Goal: Task Accomplishment & Management: Complete application form

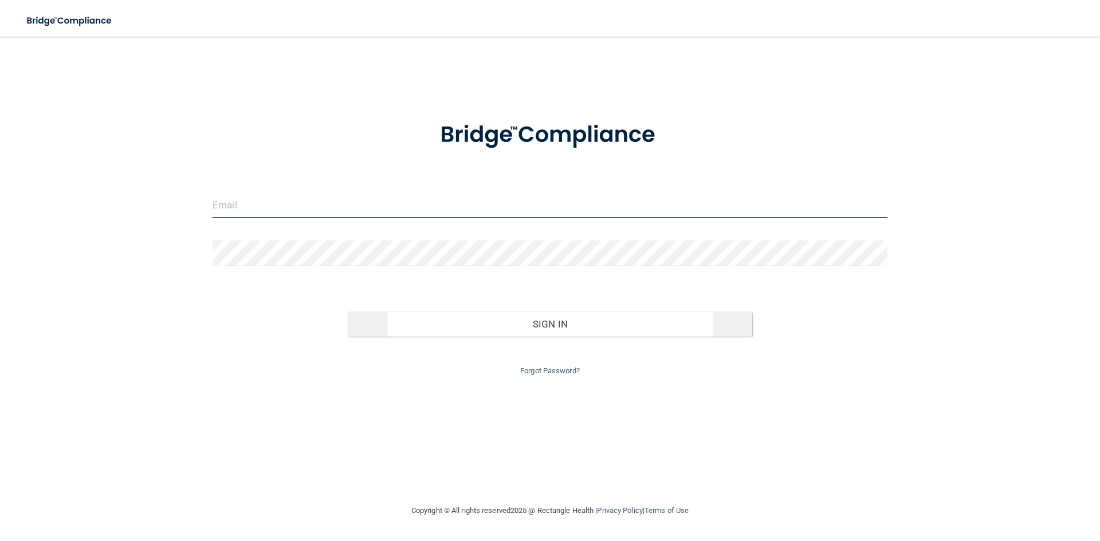
type input "[EMAIL_ADDRESS][DOMAIN_NAME]"
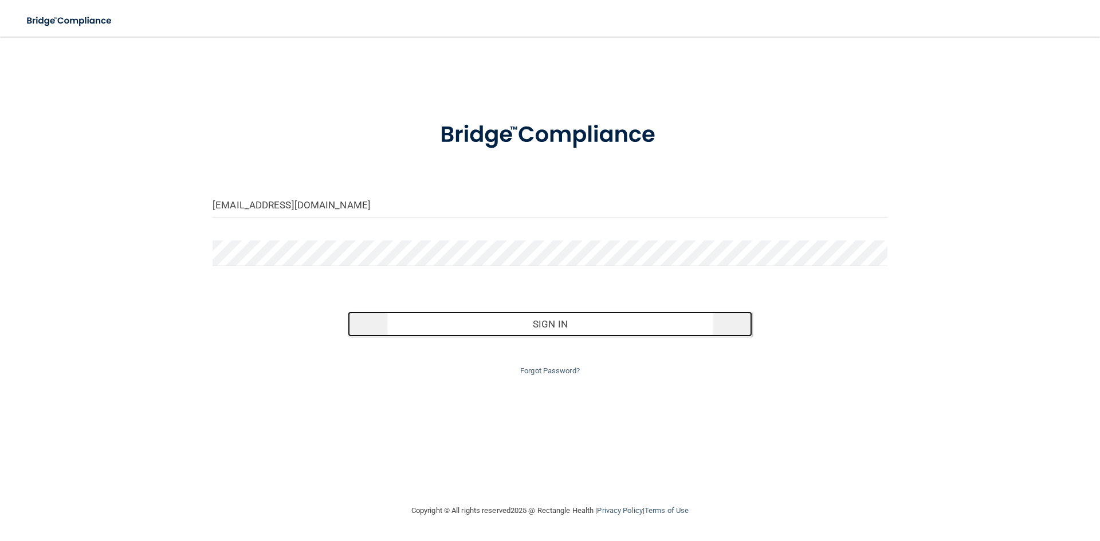
click at [532, 326] on button "Sign In" at bounding box center [550, 324] width 405 height 25
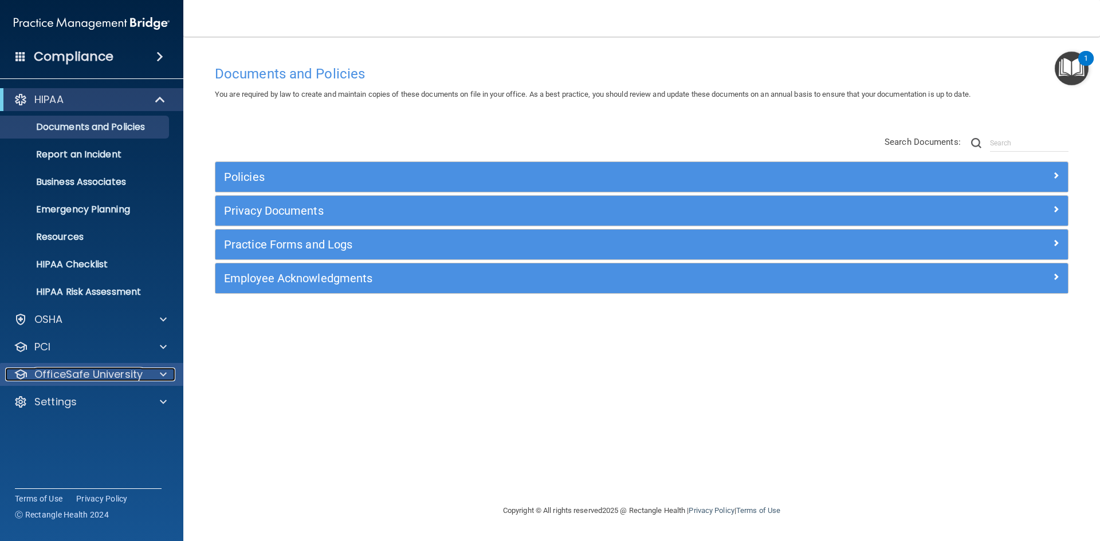
click at [103, 372] on p "OfficeSafe University" at bounding box center [88, 375] width 108 height 14
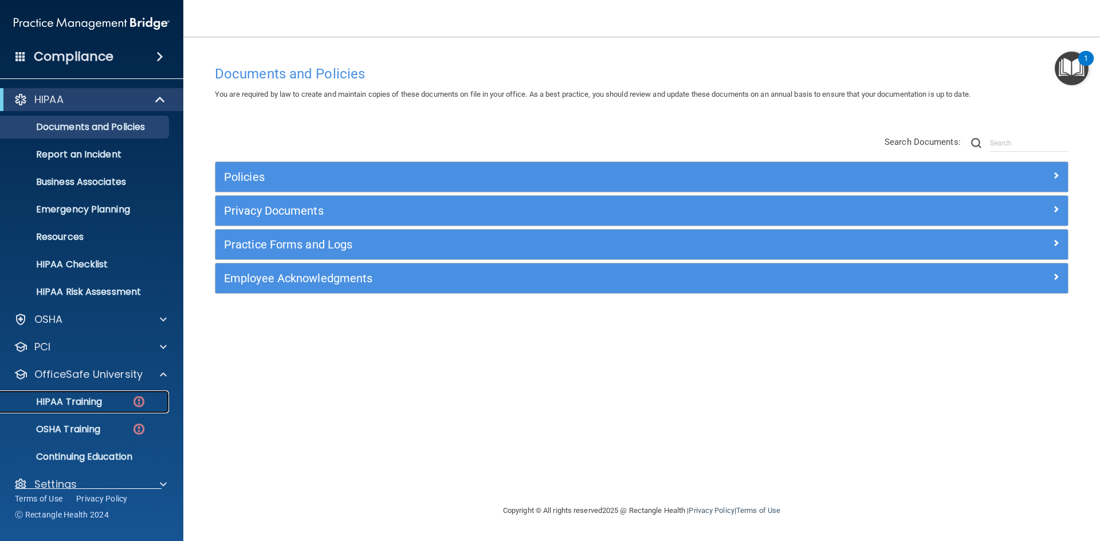
click at [93, 402] on p "HIPAA Training" at bounding box center [54, 401] width 95 height 11
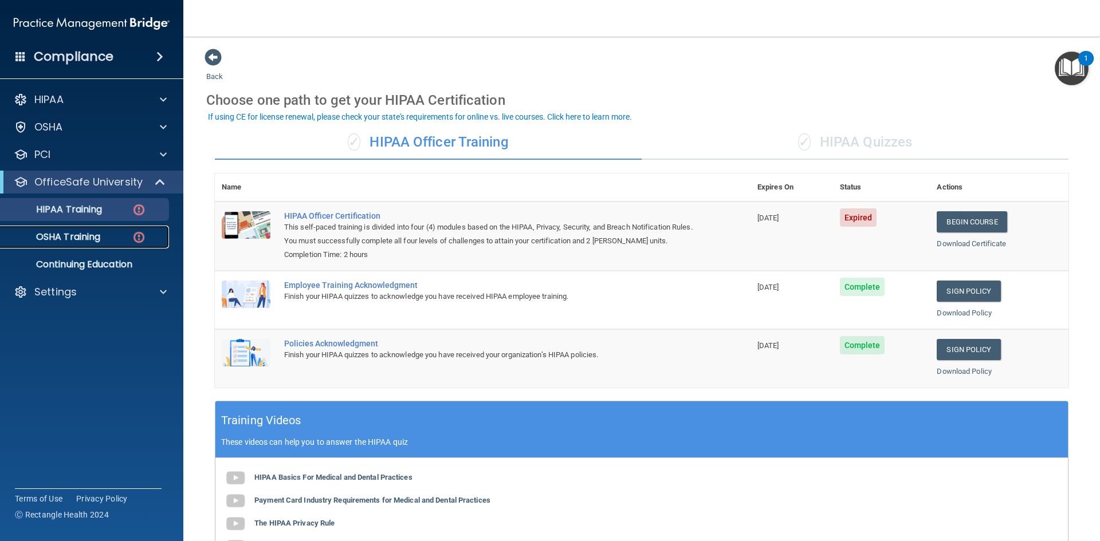
click at [100, 240] on p "OSHA Training" at bounding box center [53, 236] width 93 height 11
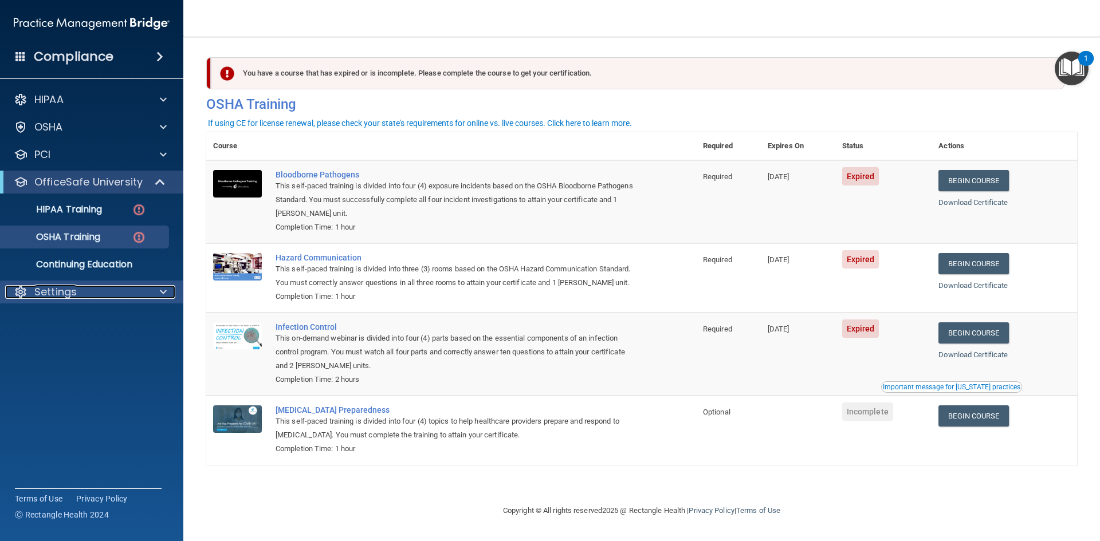
drag, startPoint x: 81, startPoint y: 292, endPoint x: 81, endPoint y: 284, distance: 8.0
click at [81, 292] on div "Settings" at bounding box center [76, 292] width 142 height 14
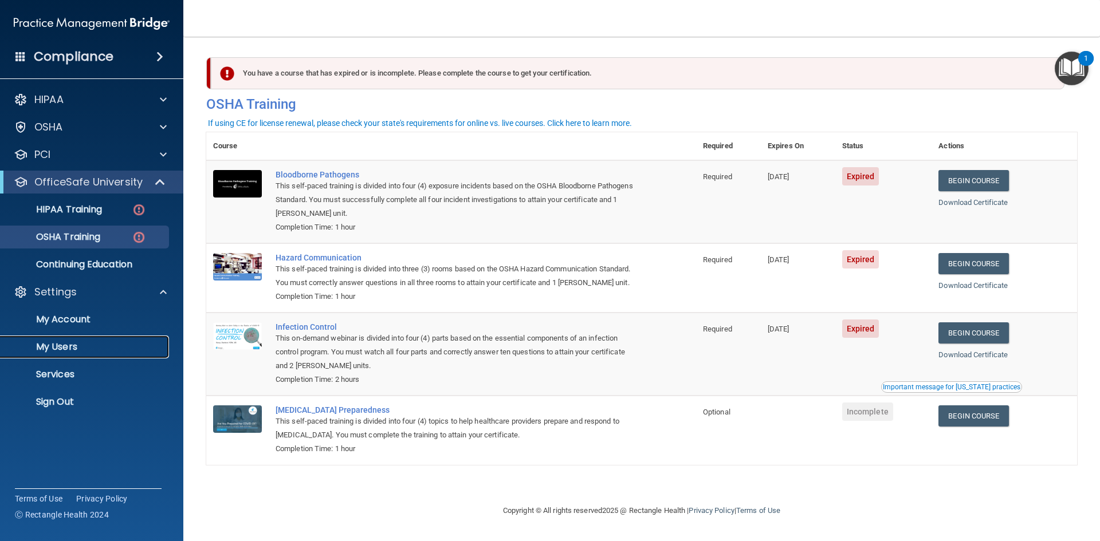
click at [68, 345] on p "My Users" at bounding box center [85, 346] width 156 height 11
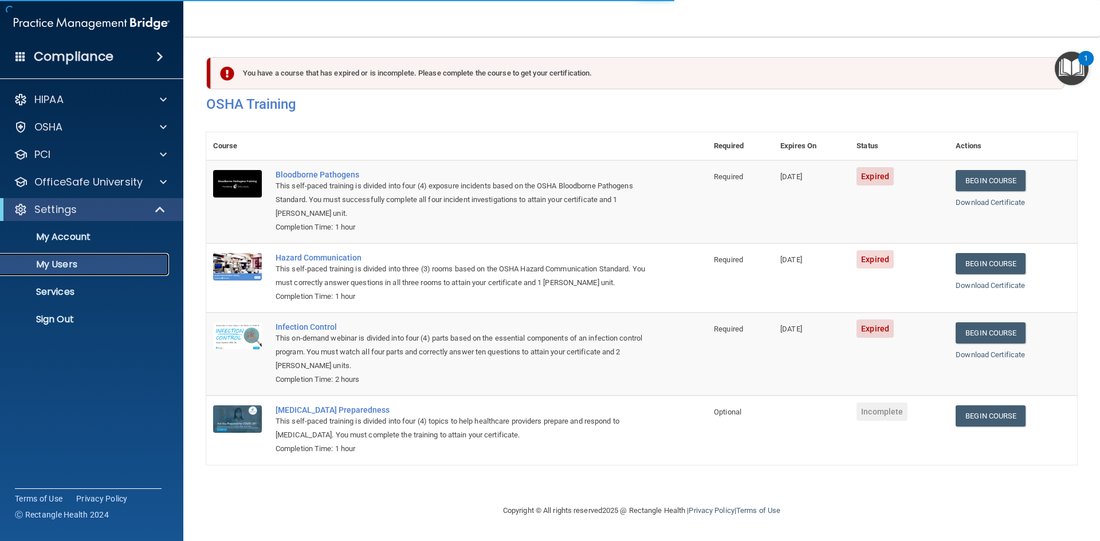
select select "20"
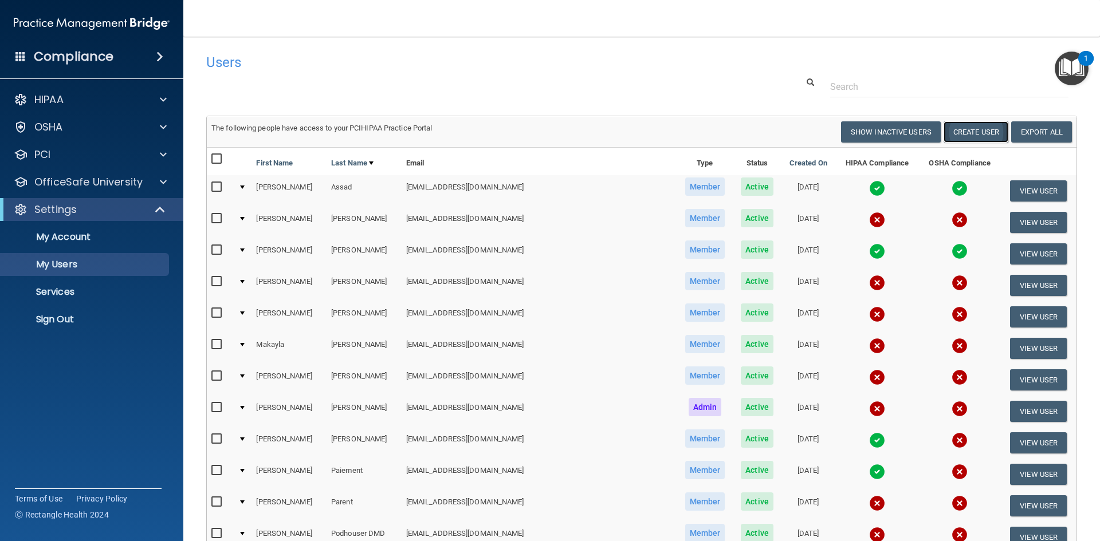
click at [978, 129] on button "Create User" at bounding box center [975, 131] width 65 height 21
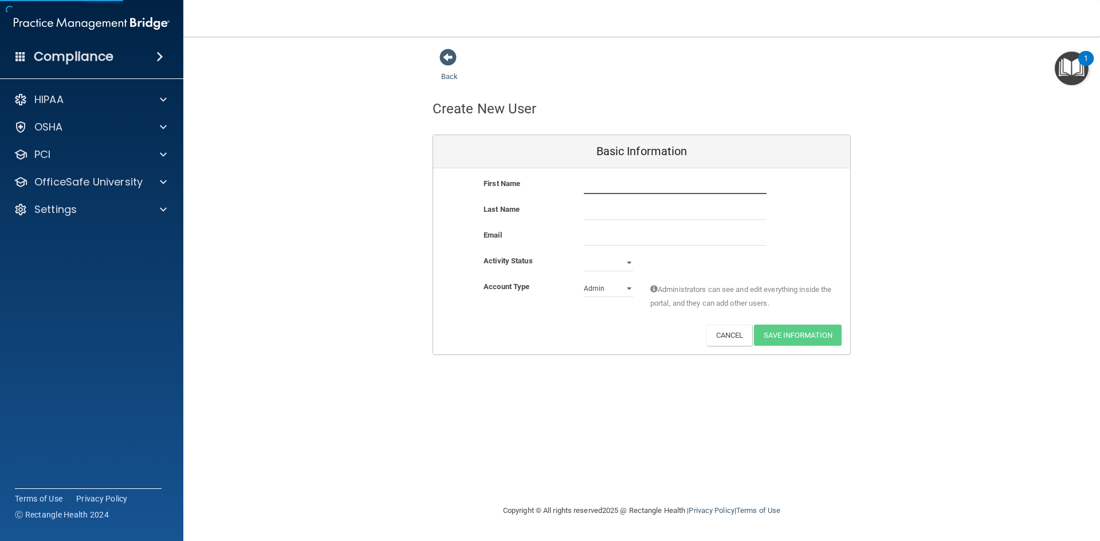
click at [598, 191] on input "text" at bounding box center [675, 185] width 183 height 17
type input "[PERSON_NAME]"
click at [663, 238] on input "email" at bounding box center [675, 237] width 183 height 17
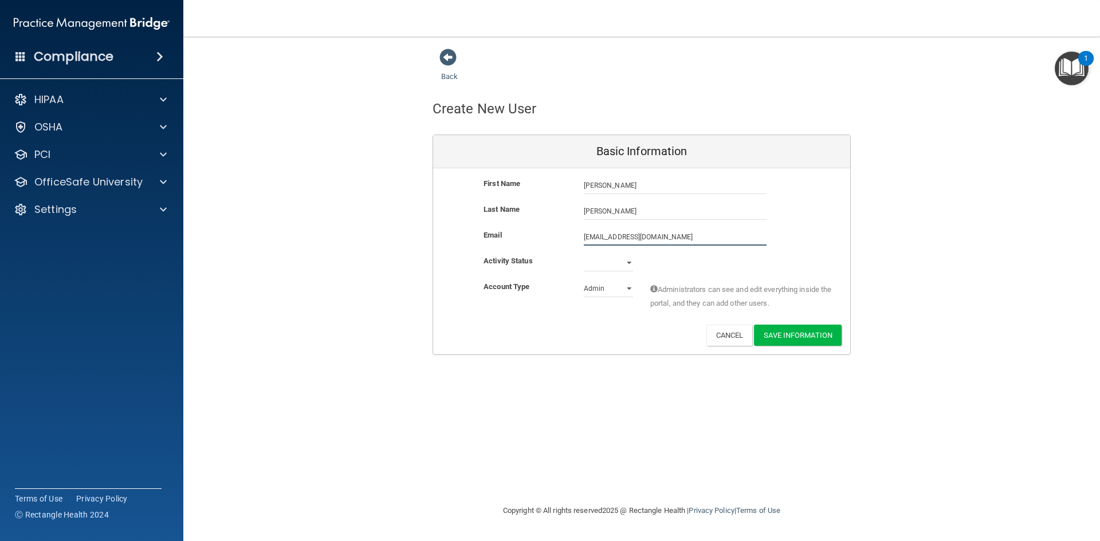
type input "[EMAIL_ADDRESS][DOMAIN_NAME]"
click at [631, 263] on select "Active Inactive" at bounding box center [608, 265] width 49 height 17
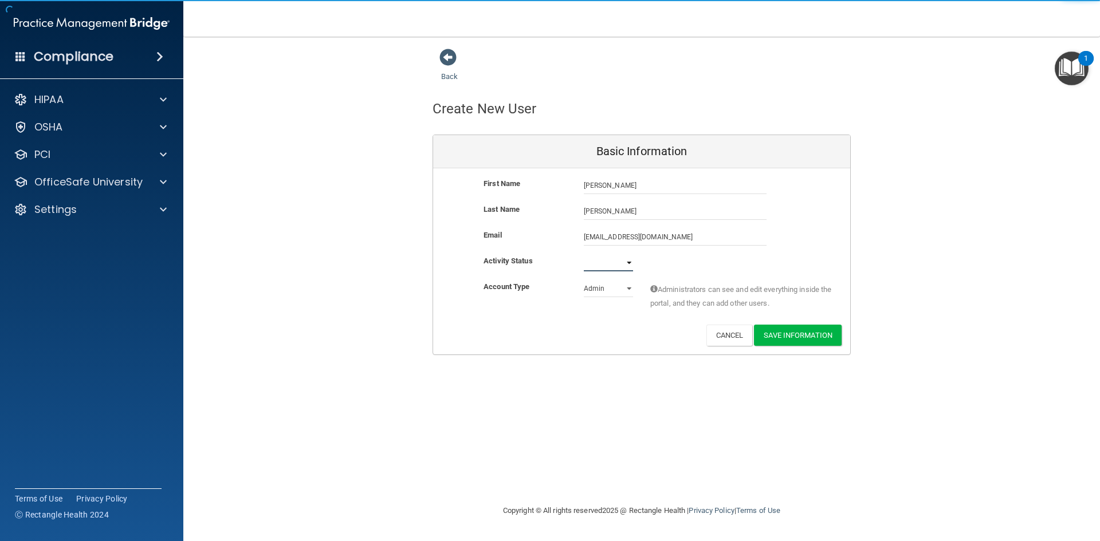
select select "active"
click at [584, 254] on select "Active Inactive" at bounding box center [608, 262] width 49 height 17
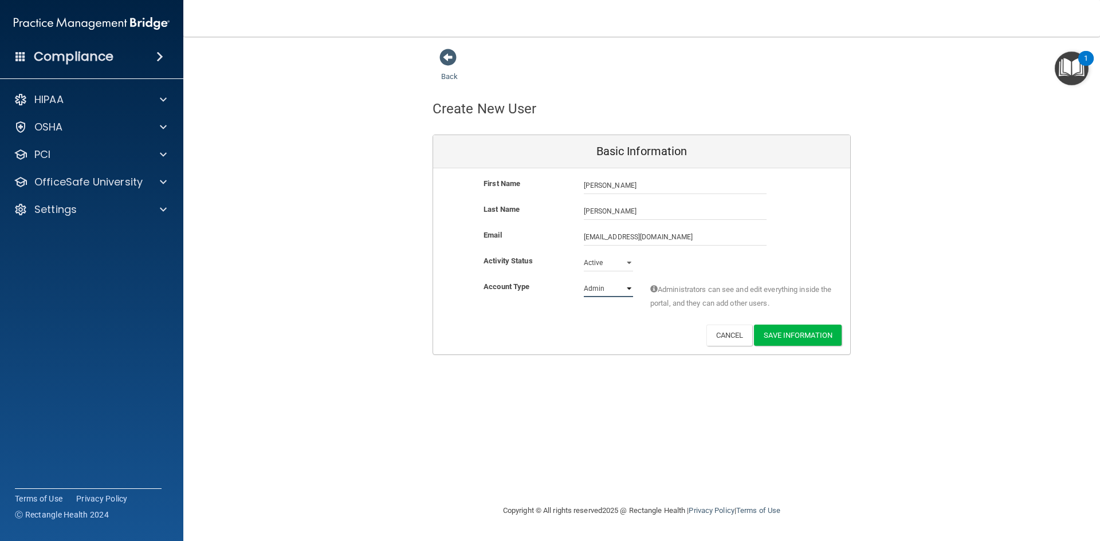
click at [631, 288] on select "Admin Member" at bounding box center [608, 288] width 49 height 17
select select "practice_member"
click at [584, 280] on select "Admin Member" at bounding box center [608, 288] width 49 height 17
click at [790, 334] on button "Save Information" at bounding box center [798, 335] width 88 height 21
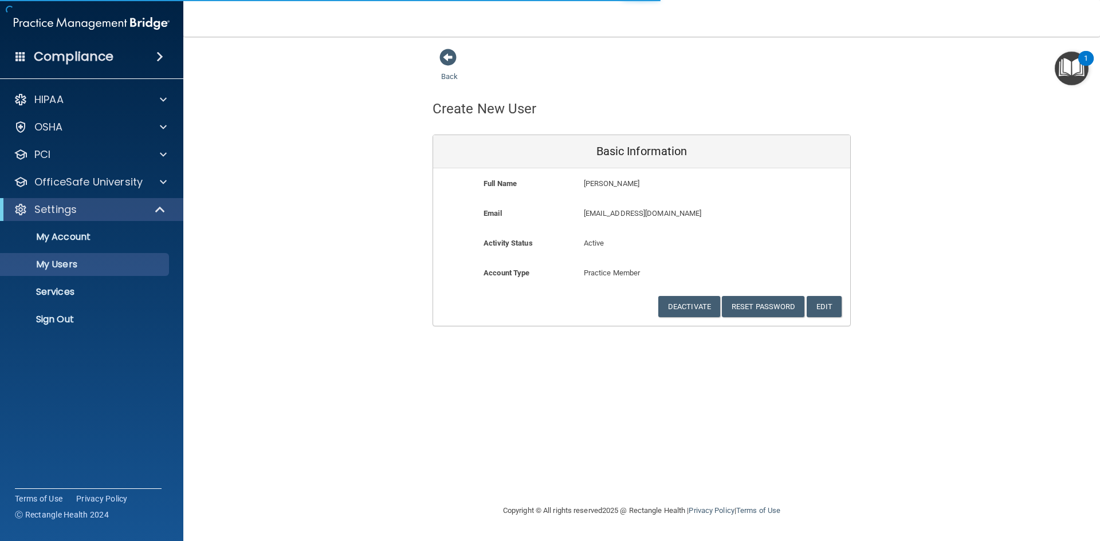
select select "20"
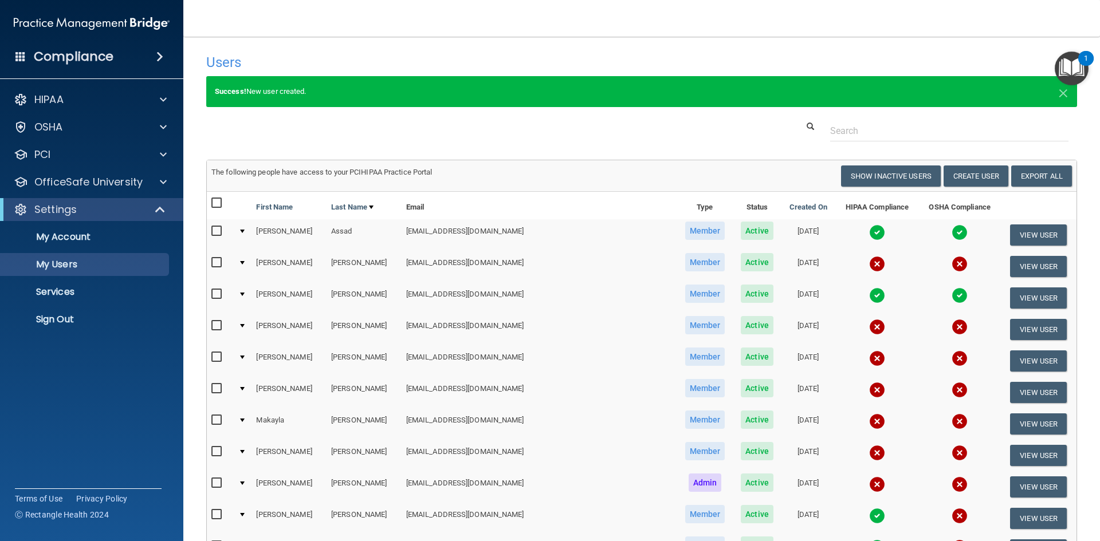
click at [1064, 73] on img "Open Resource Center, 1 new notification" at bounding box center [1072, 69] width 34 height 34
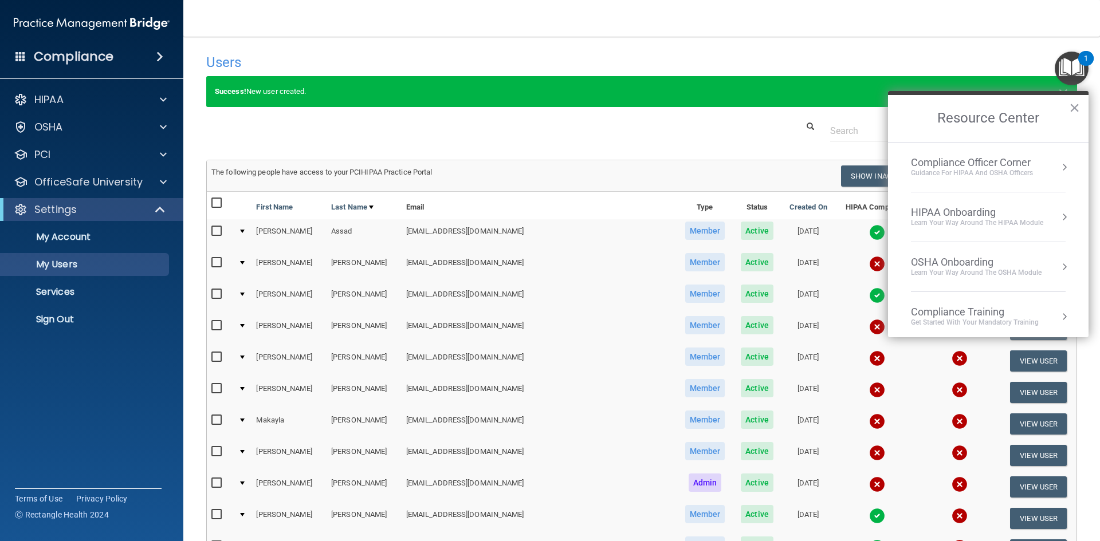
click at [943, 210] on div "HIPAA Onboarding" at bounding box center [977, 212] width 132 height 13
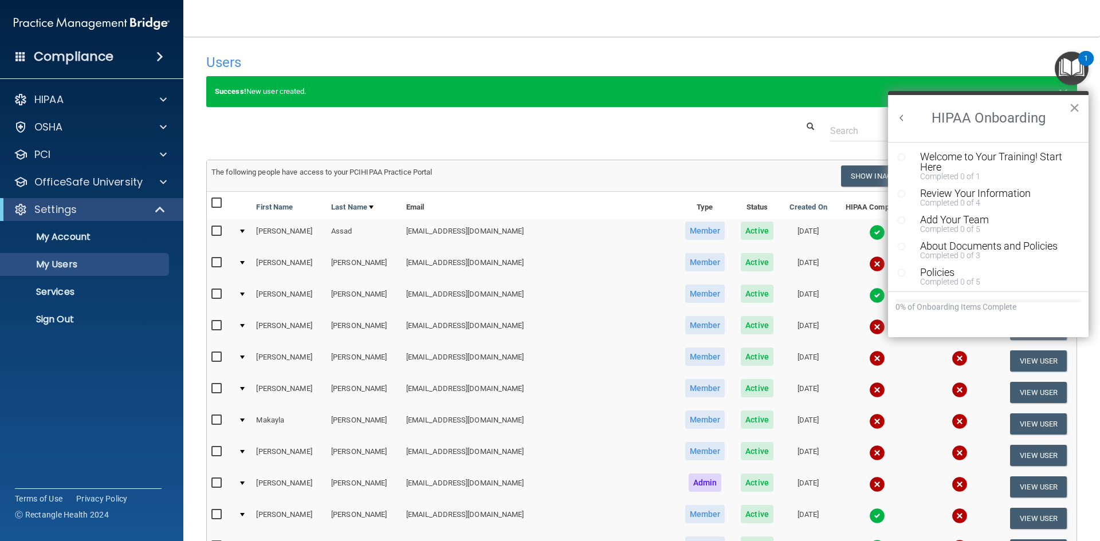
click at [1075, 107] on button "×" at bounding box center [1074, 108] width 11 height 18
